Goal: Information Seeking & Learning: Learn about a topic

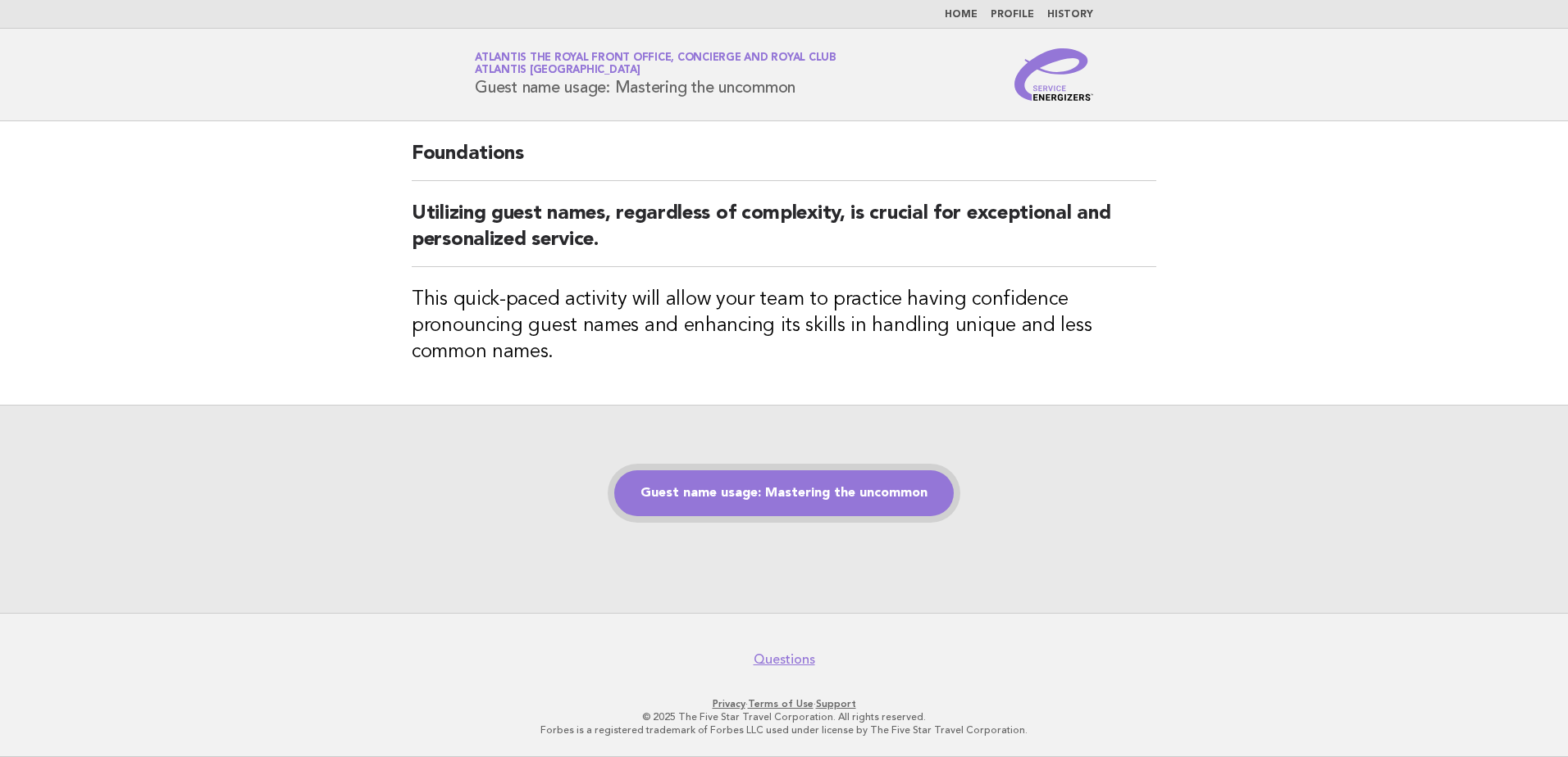
click at [891, 480] on link "Guest name usage: Mastering the uncommon" at bounding box center [784, 493] width 339 height 46
drag, startPoint x: 1547, startPoint y: 427, endPoint x: 1330, endPoint y: 427, distance: 217.0
click at [1547, 427] on div "Guest name usage: Mastering the uncommon" at bounding box center [784, 509] width 1568 height 208
click at [703, 497] on link "Guest name usage: Mastering the uncommon" at bounding box center [784, 493] width 339 height 46
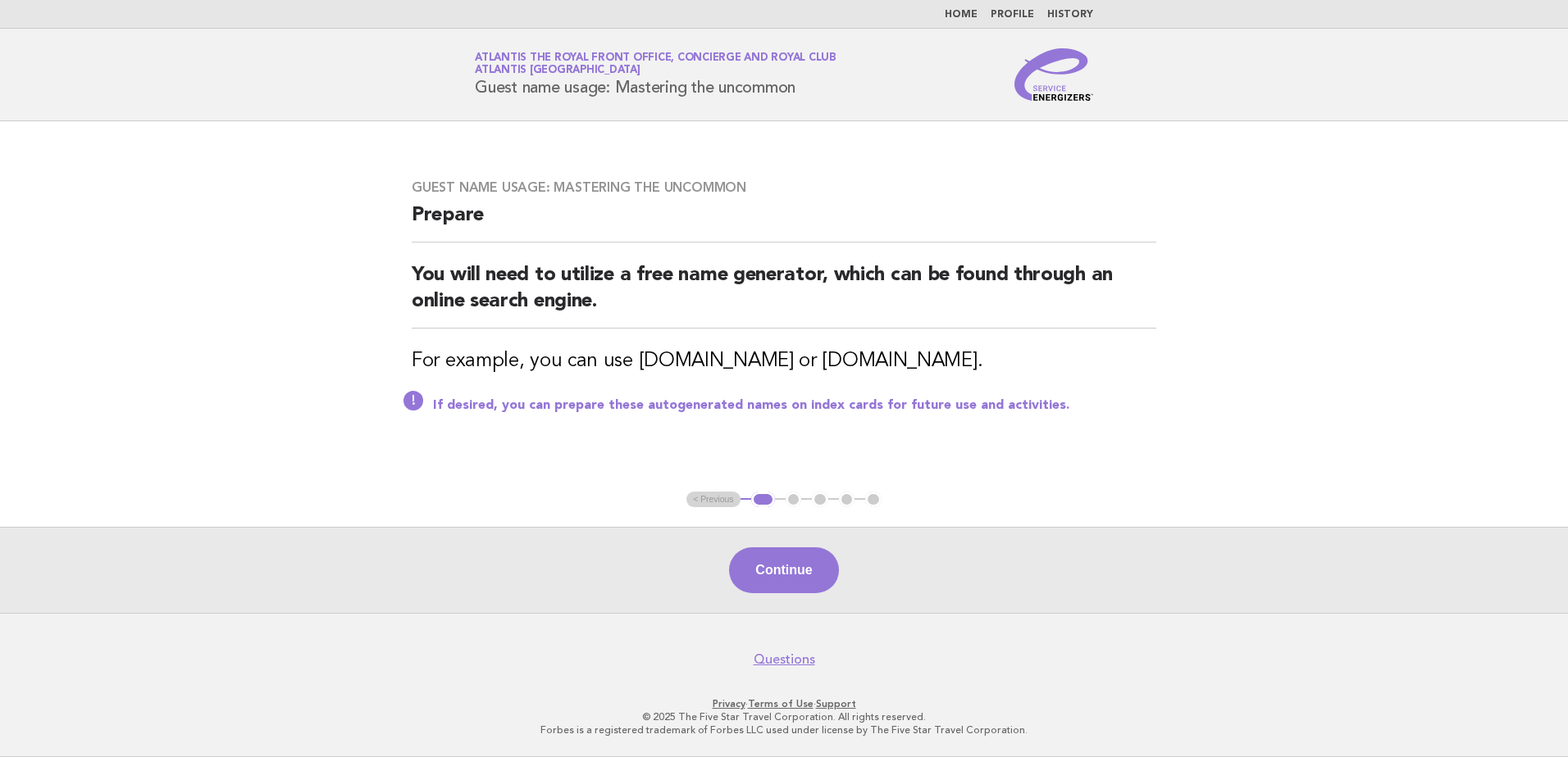
click at [397, 343] on div "Guest name usage: Mastering the uncommon Prepare You will need to utilize a fre…" at bounding box center [783, 307] width 784 height 294
click at [808, 545] on div "Continue" at bounding box center [784, 569] width 1568 height 86
click at [797, 567] on button "Continue" at bounding box center [783, 570] width 109 height 46
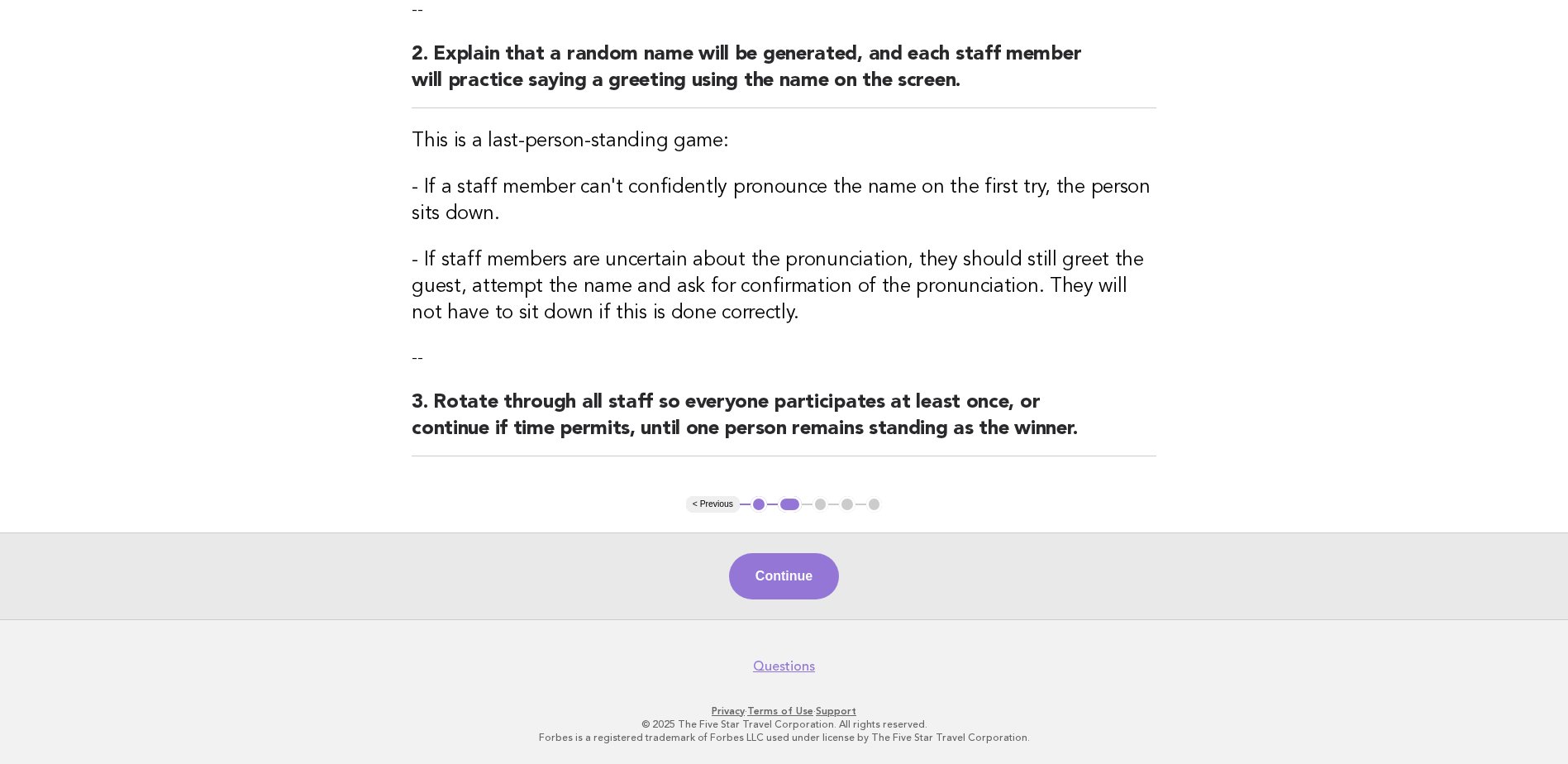
click at [822, 590] on button "Continue" at bounding box center [784, 576] width 110 height 47
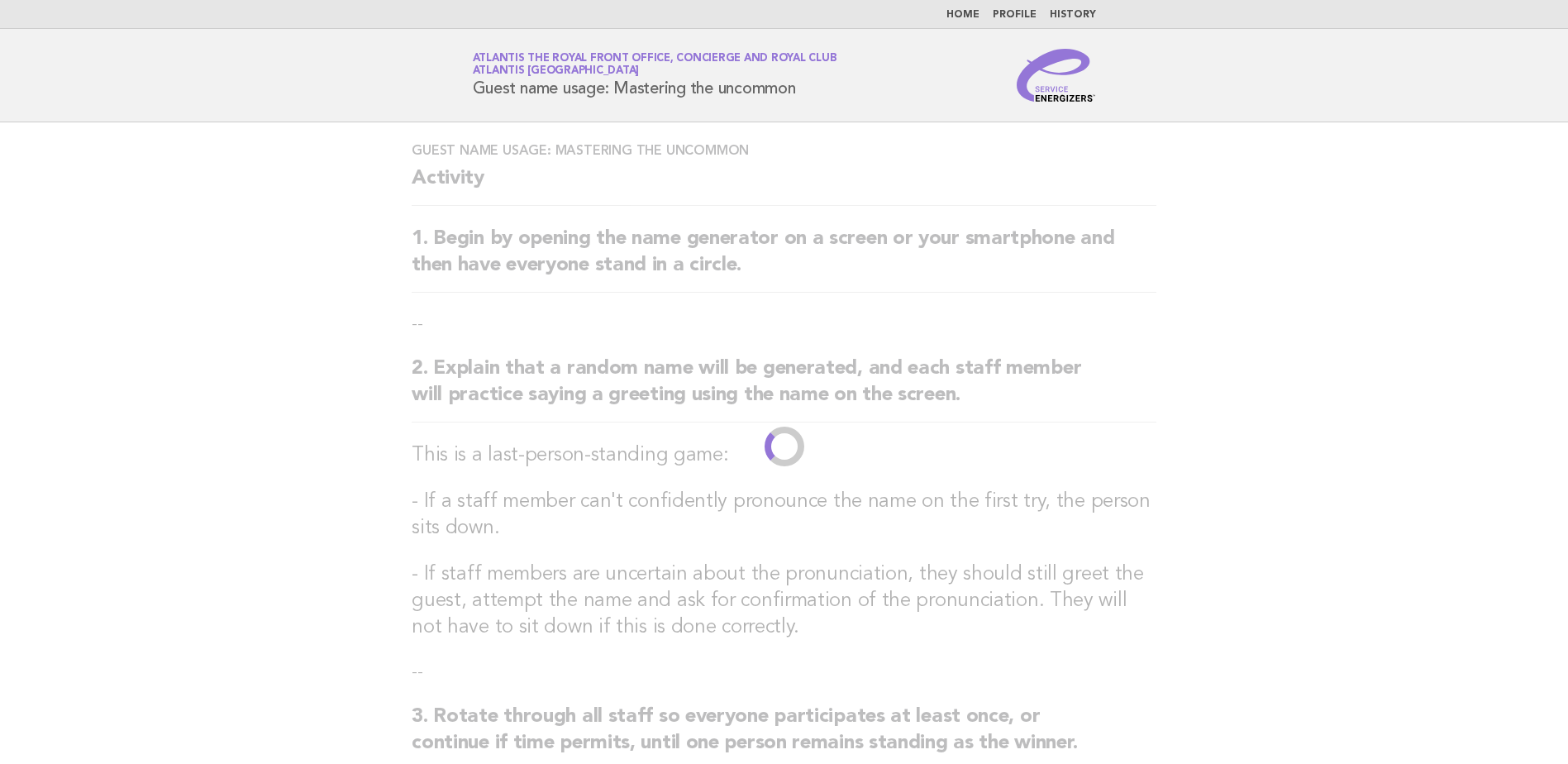
click at [1514, 579] on main "Guest name usage: Mastering the uncommon Activity 1. Begin by opening the name …" at bounding box center [784, 528] width 1568 height 812
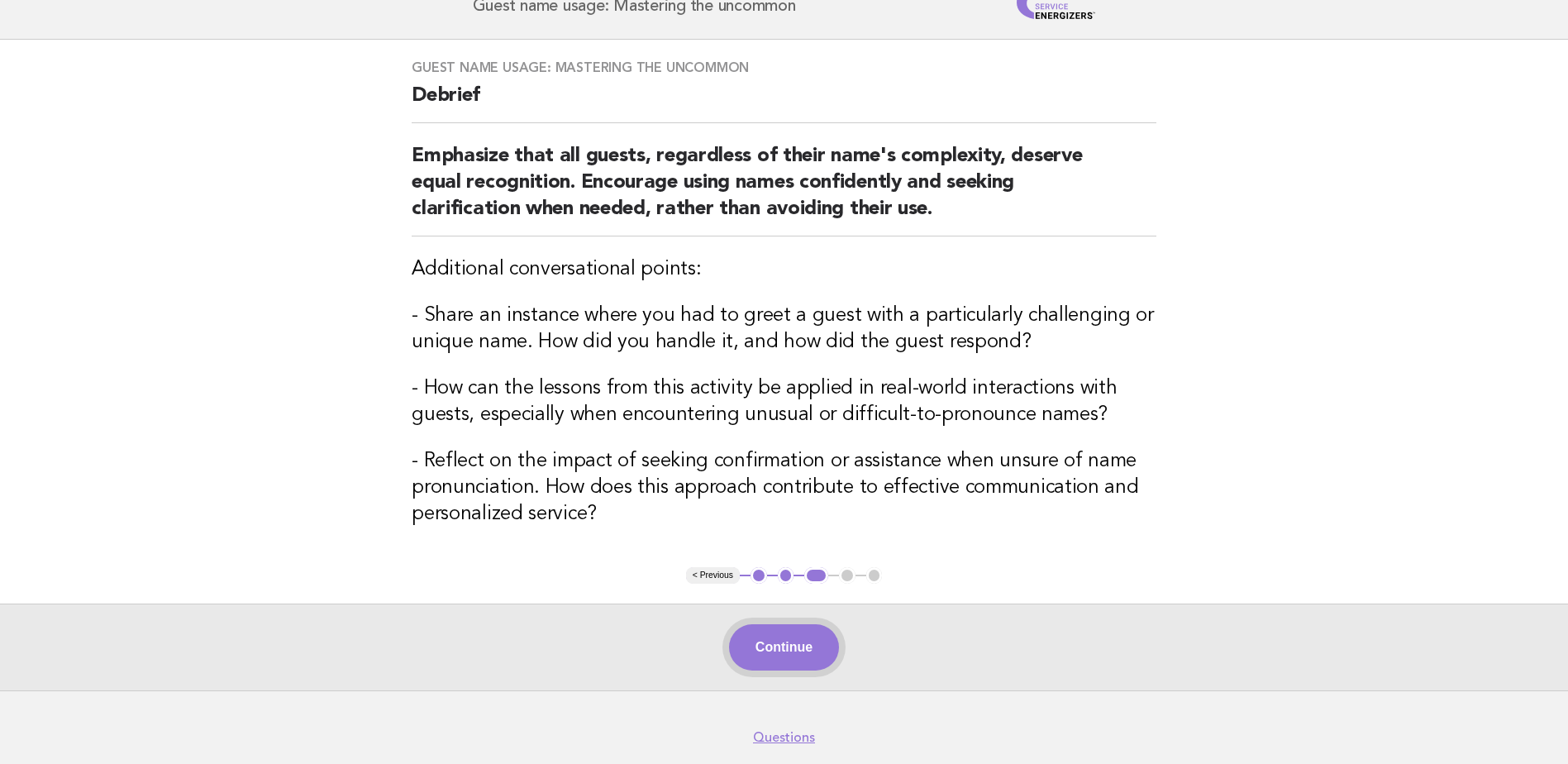
click at [791, 665] on button "Continue" at bounding box center [784, 647] width 110 height 47
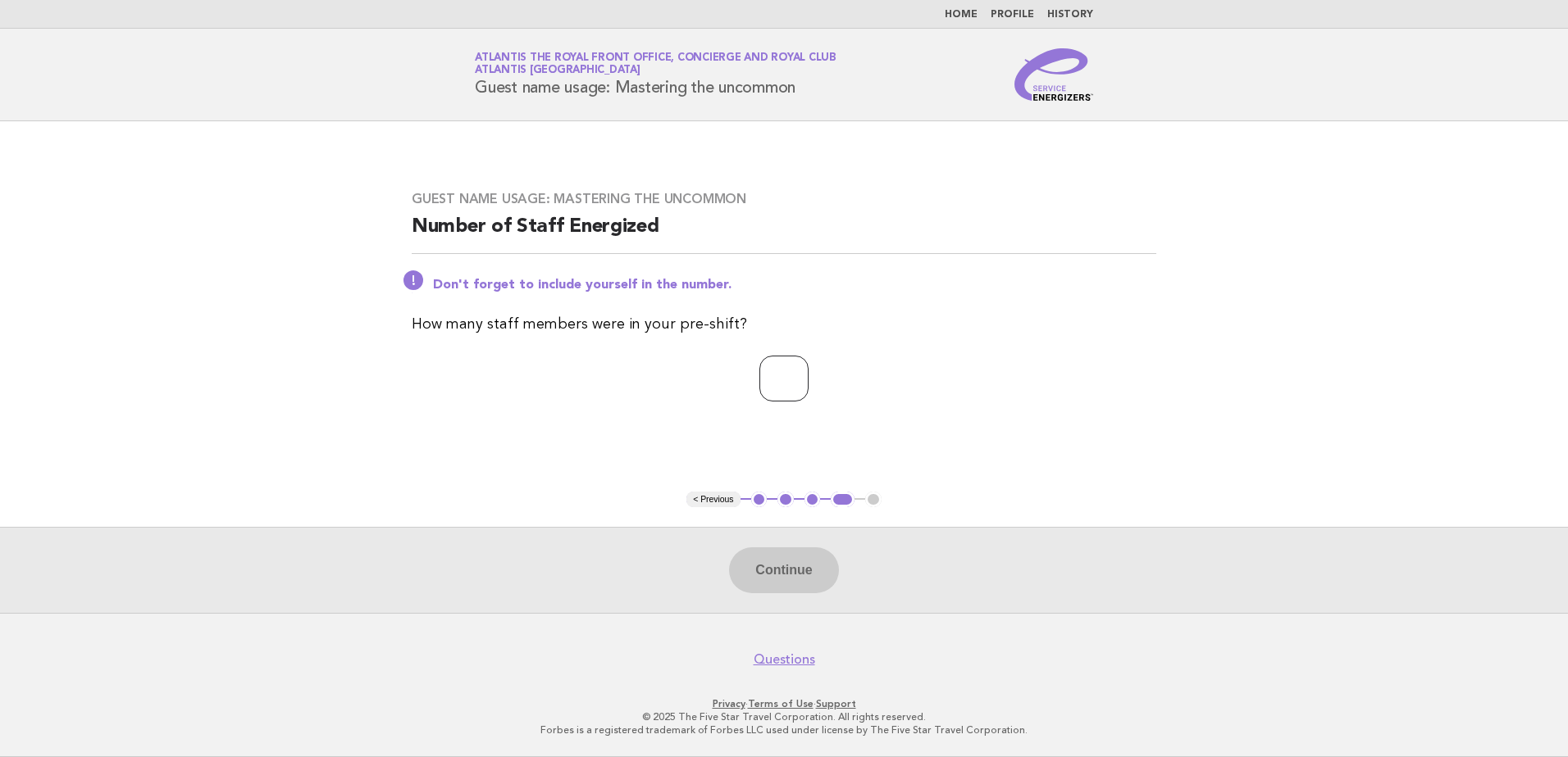
click at [787, 361] on input "number" at bounding box center [783, 378] width 49 height 46
type input "*"
click at [823, 586] on button "Continue" at bounding box center [783, 570] width 109 height 46
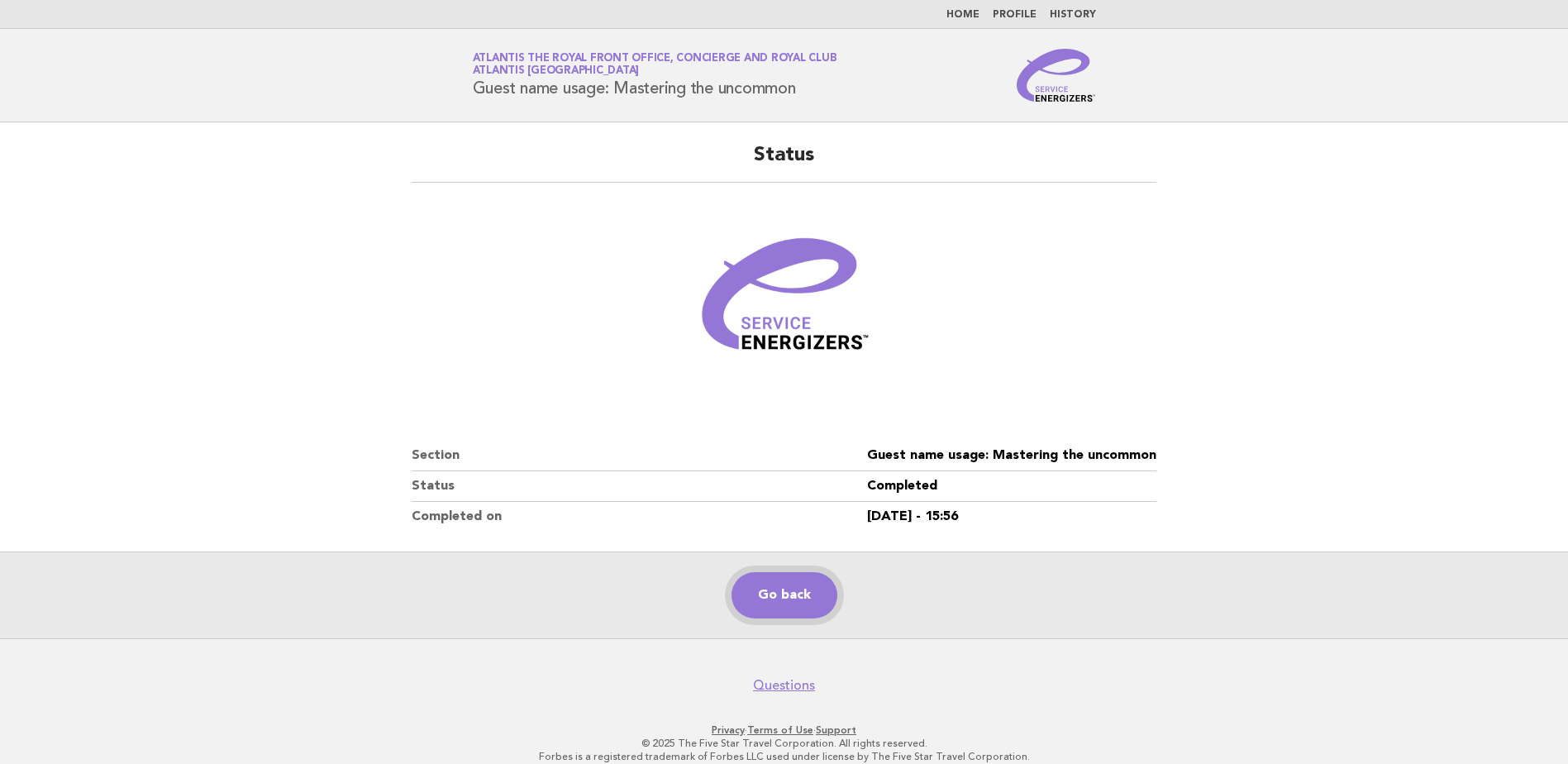
click at [791, 583] on link "Go back" at bounding box center [784, 595] width 105 height 47
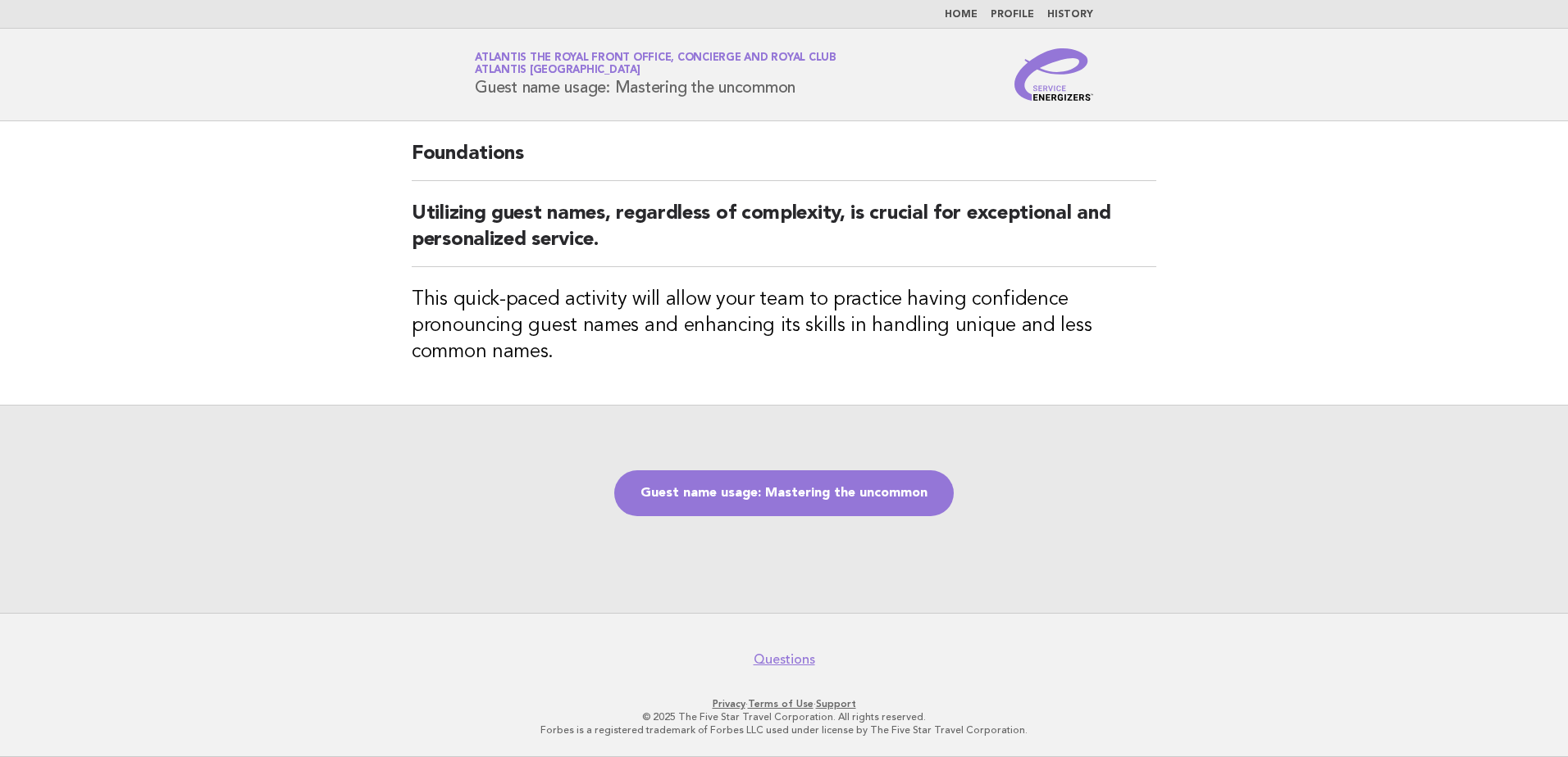
click at [1414, 407] on div "Guest name usage: Mastering the uncommon" at bounding box center [784, 509] width 1568 height 208
click at [757, 484] on link "Guest name usage: Mastering the uncommon" at bounding box center [784, 493] width 339 height 46
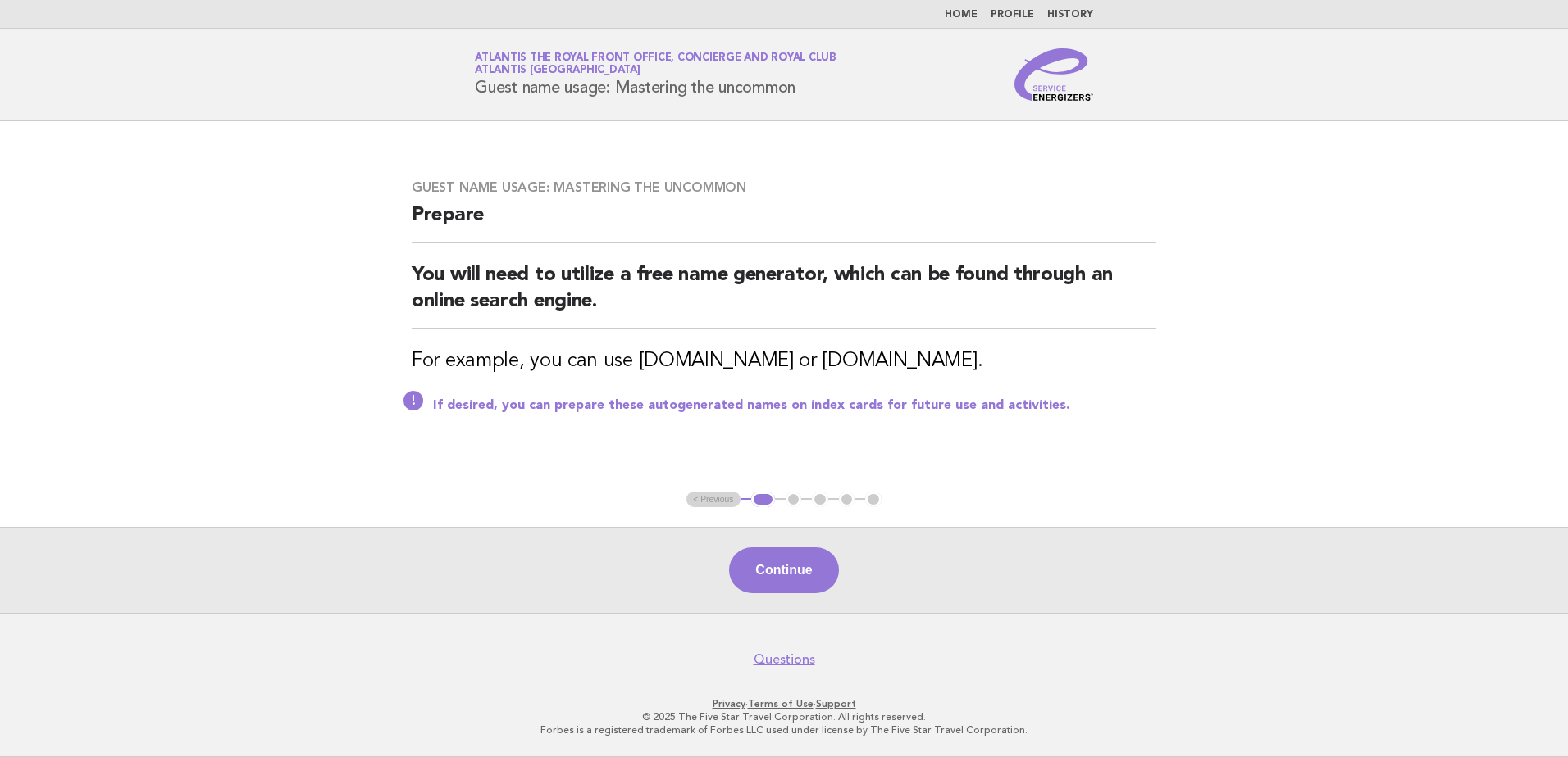
drag, startPoint x: 1410, startPoint y: 314, endPoint x: 1323, endPoint y: 325, distance: 87.7
click at [1410, 314] on main "Guest name usage: Mastering the uncommon Prepare You will need to utilize a fre…" at bounding box center [784, 367] width 1568 height 492
click at [788, 564] on button "Continue" at bounding box center [783, 570] width 109 height 46
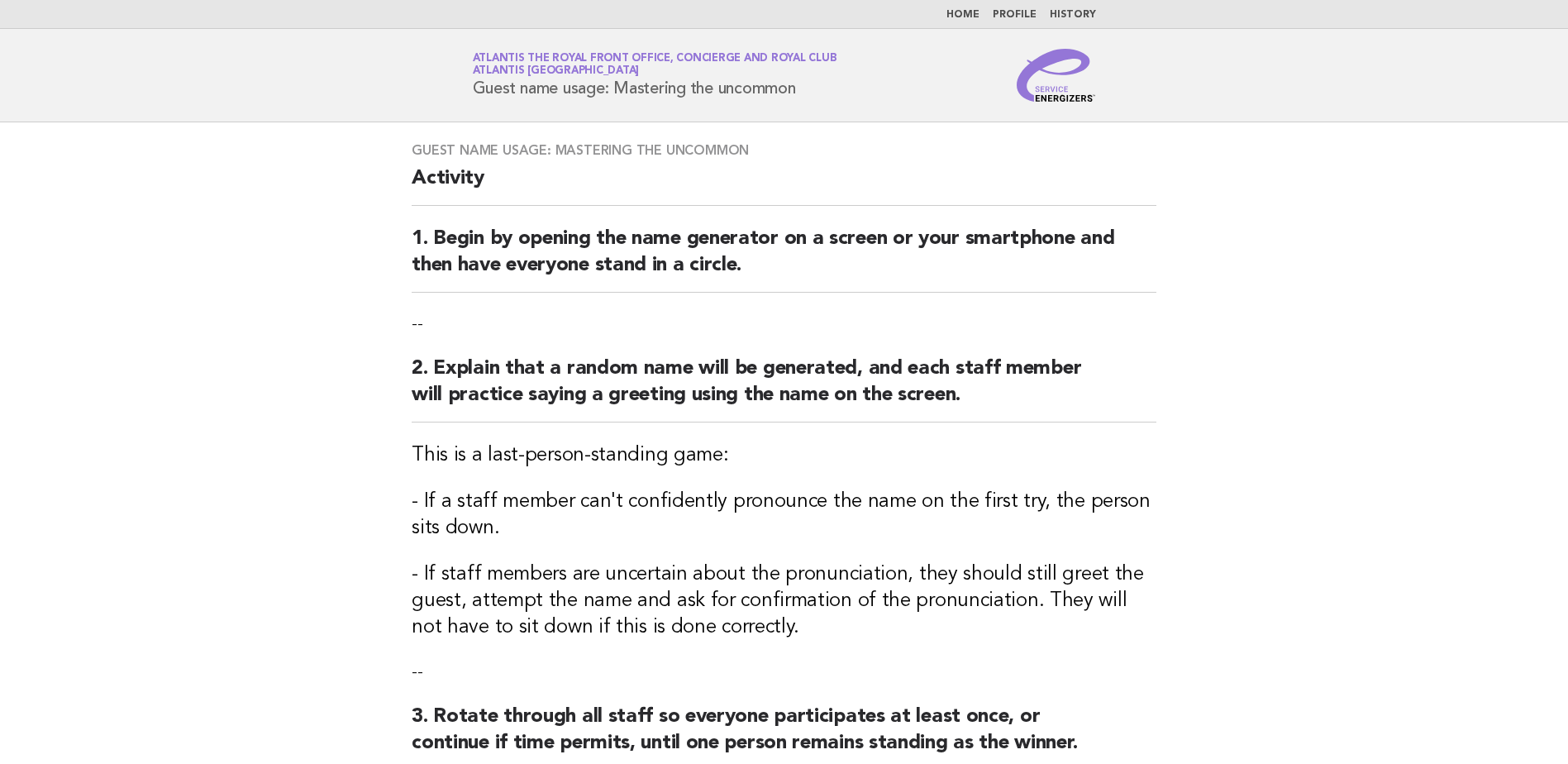
click at [1394, 467] on main "Guest name usage: Mastering the uncommon Activity 1. Begin by opening the name …" at bounding box center [784, 528] width 1568 height 812
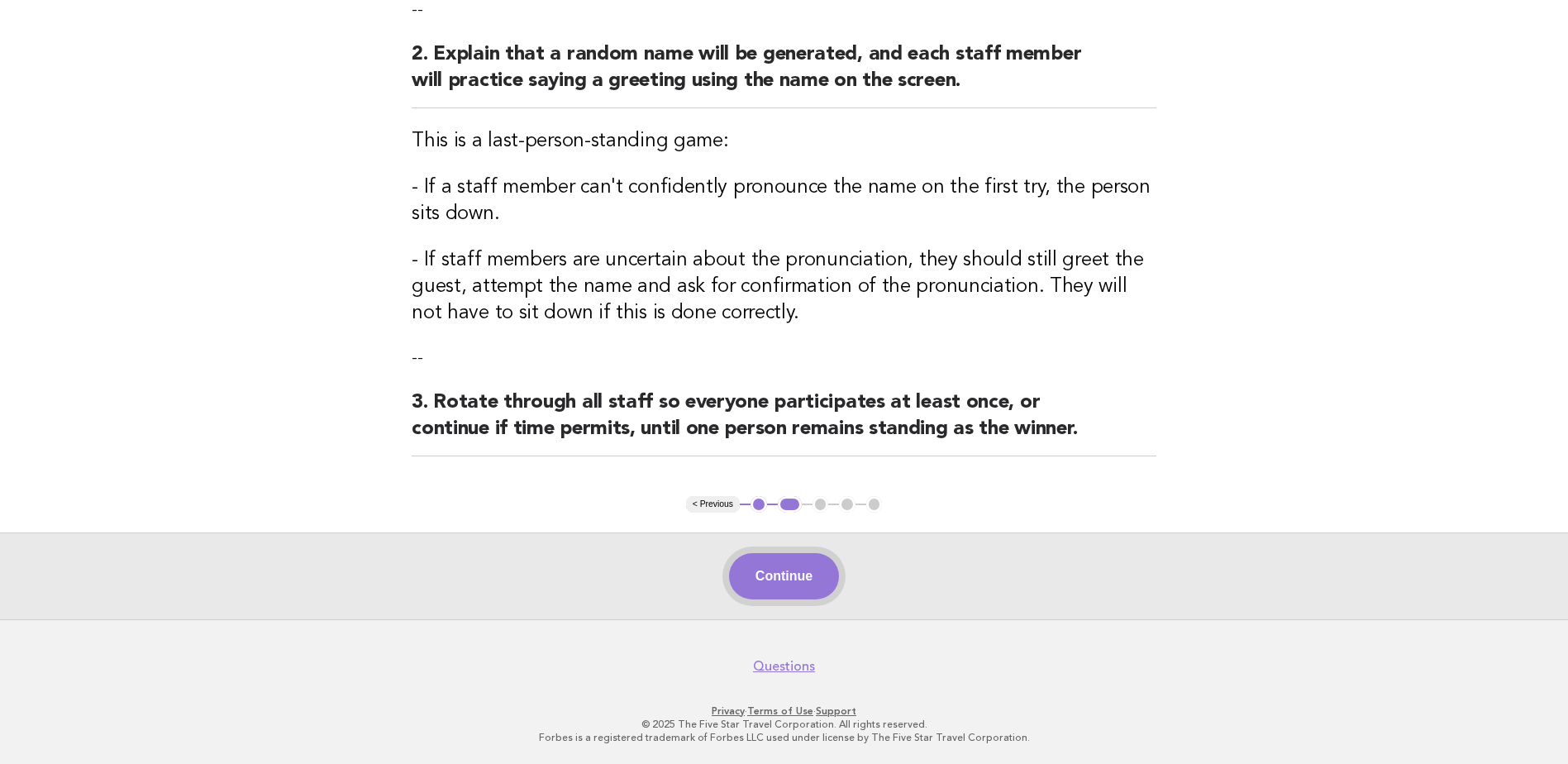
click at [798, 580] on button "Continue" at bounding box center [784, 576] width 110 height 47
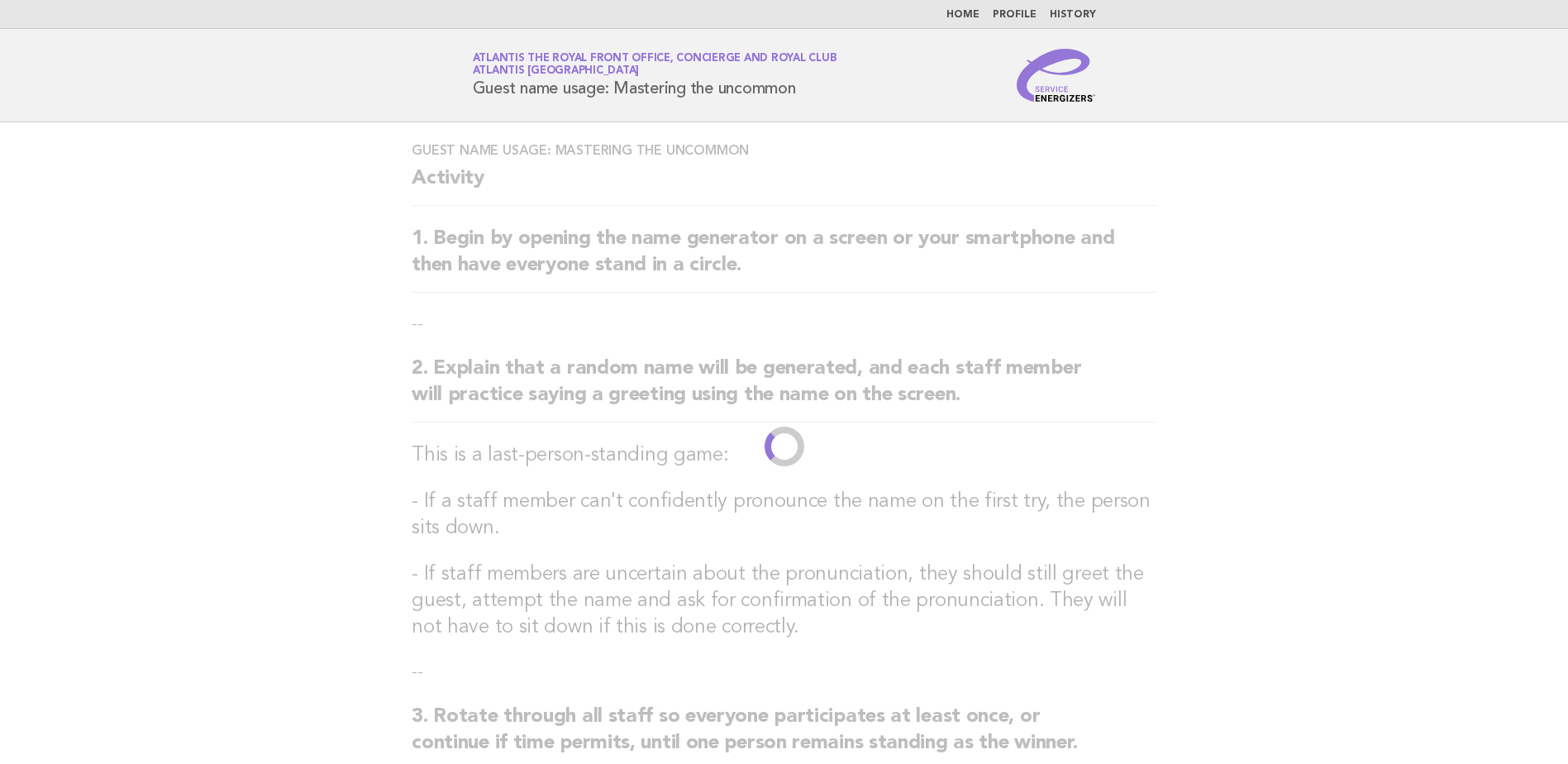
click at [325, 490] on main "Guest name usage: Mastering the uncommon Activity 1. Begin by opening the name …" at bounding box center [784, 528] width 1568 height 812
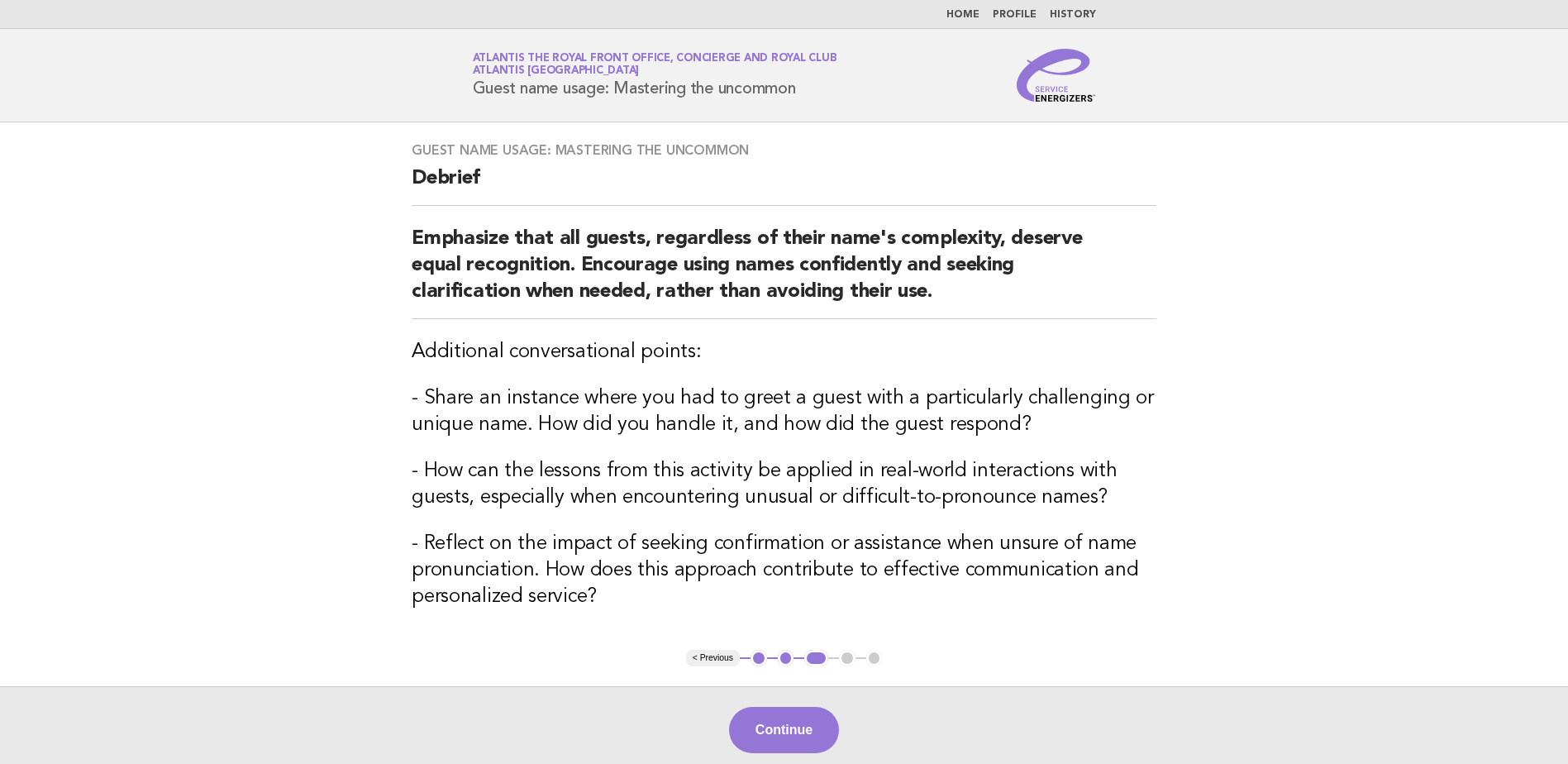
click at [237, 447] on main "Guest name usage: Mastering the uncommon Debrief Emphasize that all guests, reg…" at bounding box center [784, 448] width 1568 height 651
click at [790, 754] on div "Continue" at bounding box center [784, 729] width 1568 height 86
click at [779, 743] on button "Continue" at bounding box center [784, 730] width 110 height 47
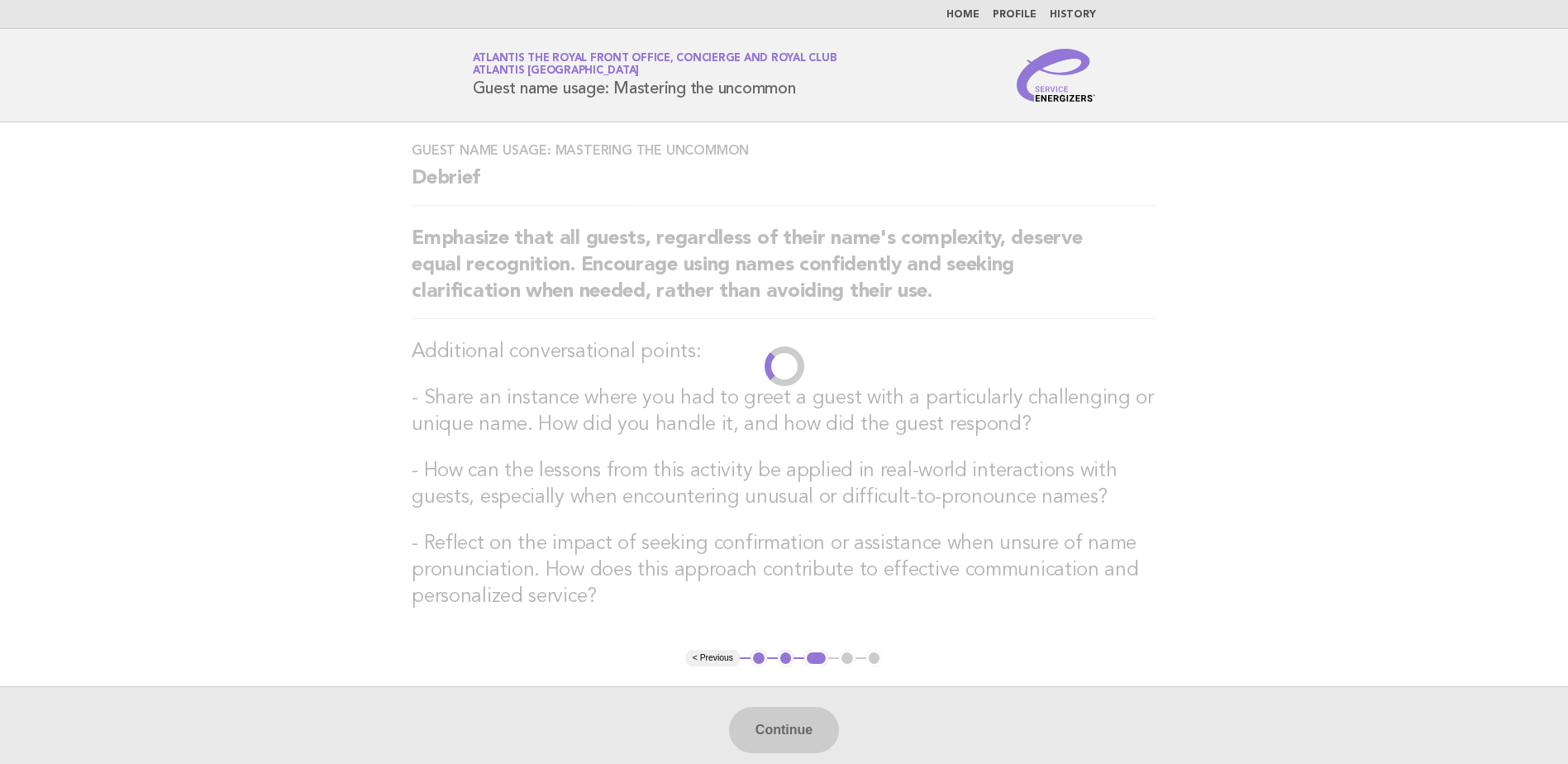
click at [259, 414] on main "Guest name usage: Mastering the uncommon Debrief Emphasize that all guests, reg…" at bounding box center [784, 448] width 1568 height 651
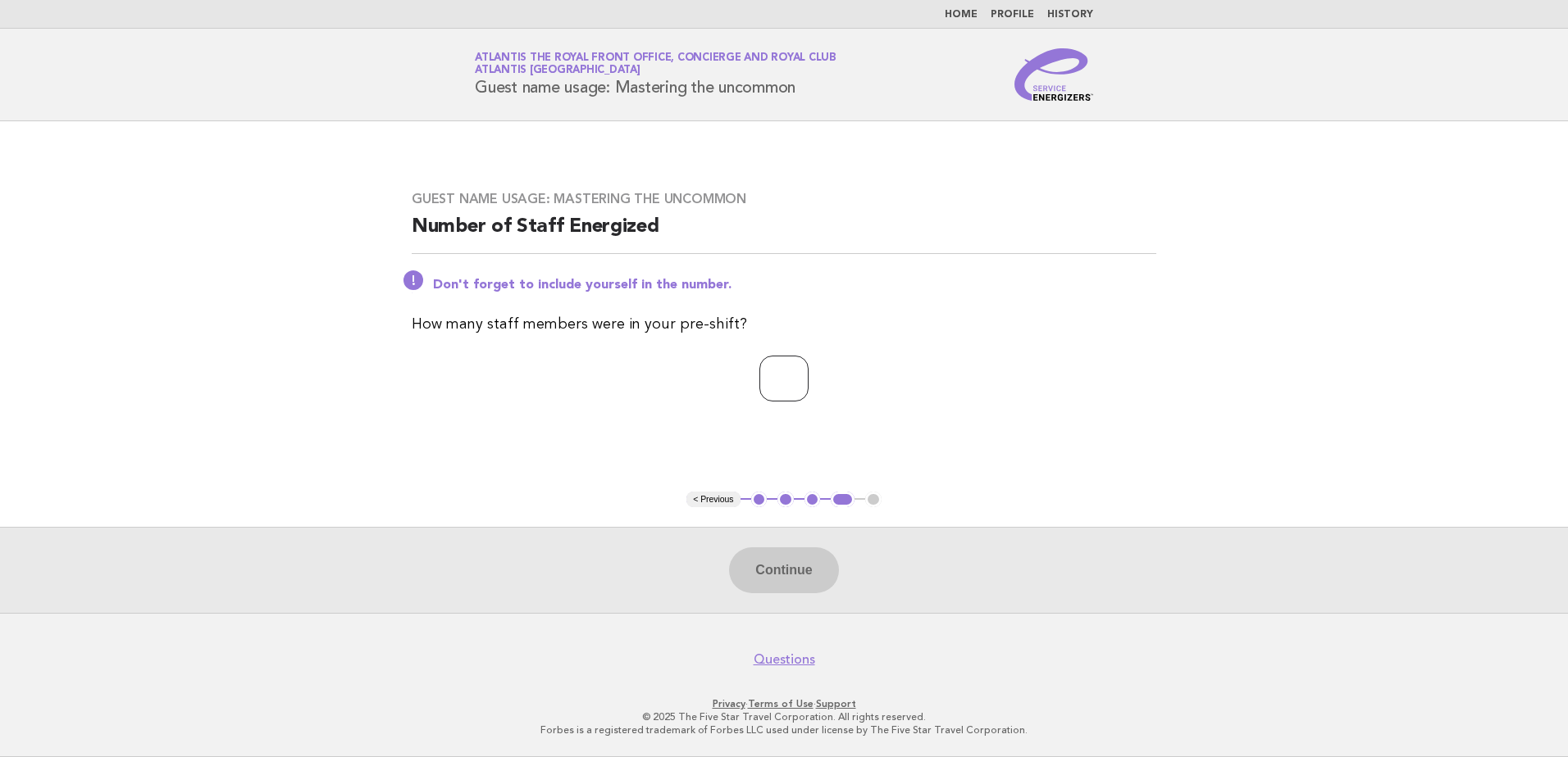
click at [788, 370] on input "number" at bounding box center [783, 378] width 49 height 46
type input "*"
click at [816, 573] on button "Continue" at bounding box center [783, 570] width 109 height 46
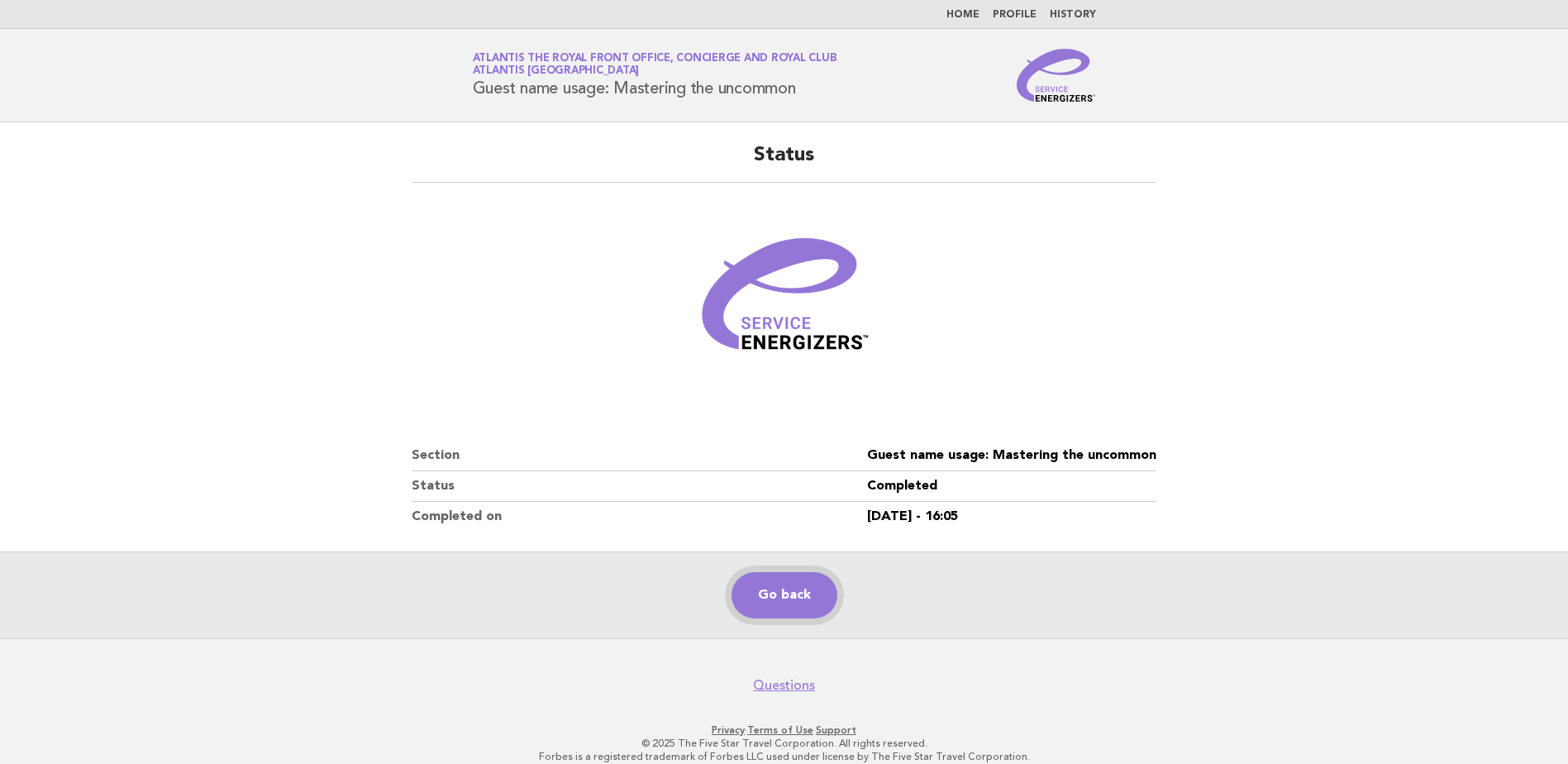
click at [796, 591] on link "Go back" at bounding box center [784, 595] width 105 height 47
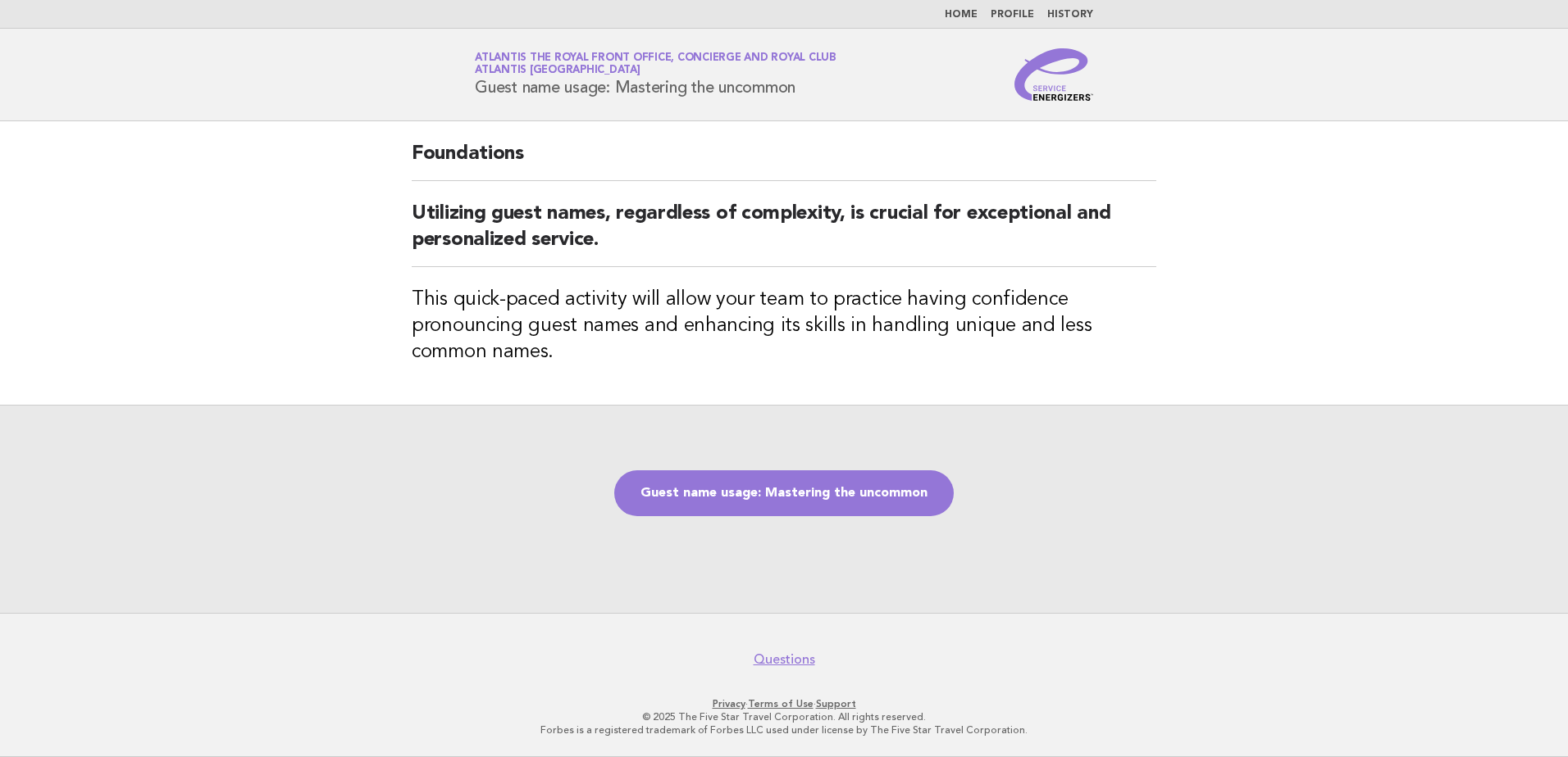
drag, startPoint x: 1502, startPoint y: 438, endPoint x: 1416, endPoint y: 425, distance: 87.0
click at [1502, 438] on div "Guest name usage: Mastering the uncommon" at bounding box center [784, 509] width 1568 height 208
click at [813, 501] on link "Guest name usage: Mastering the uncommon" at bounding box center [784, 493] width 339 height 46
